Goal: Navigation & Orientation: Find specific page/section

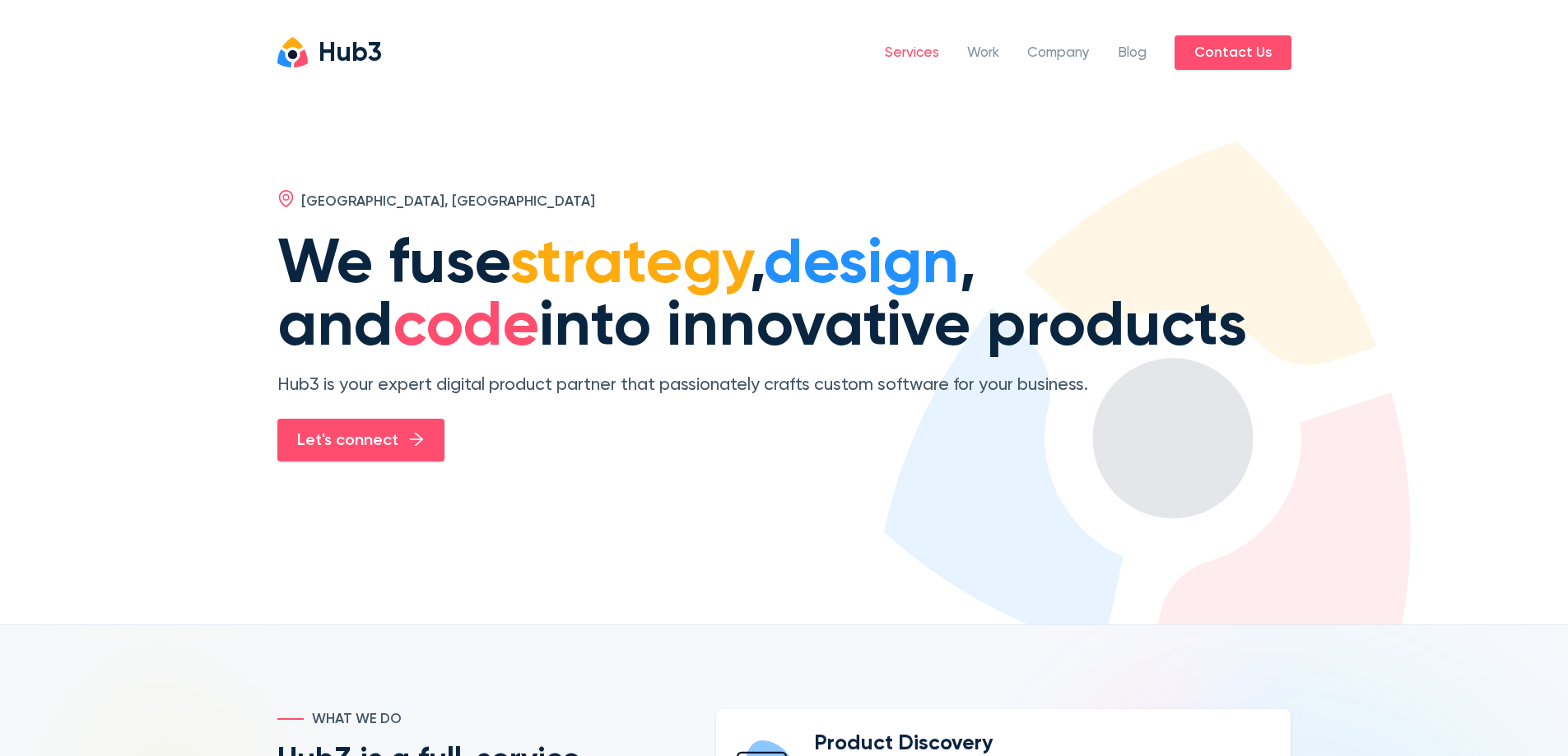
click at [912, 59] on link "Services" at bounding box center [911, 53] width 54 height 21
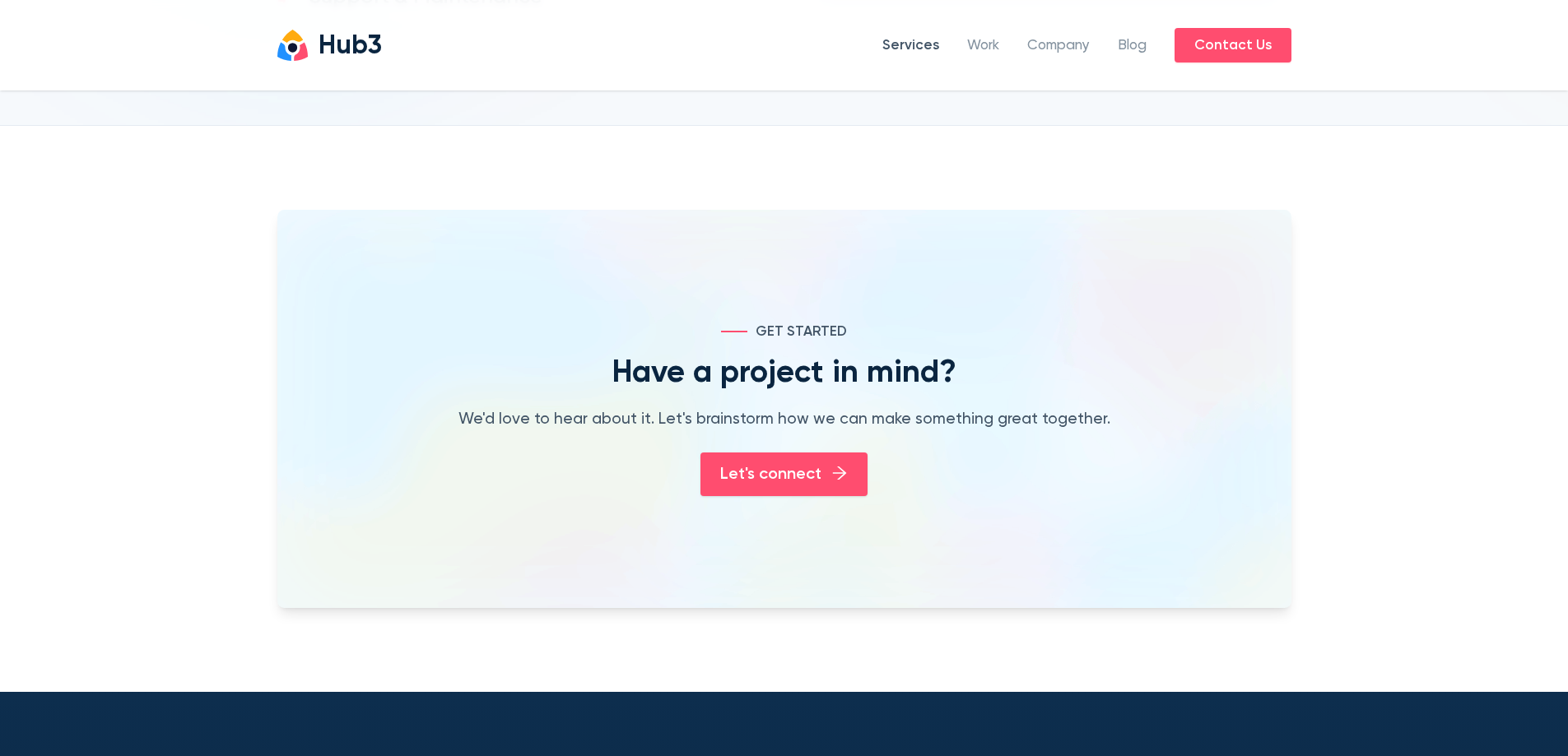
scroll to position [2521, 0]
